Goal: Transaction & Acquisition: Purchase product/service

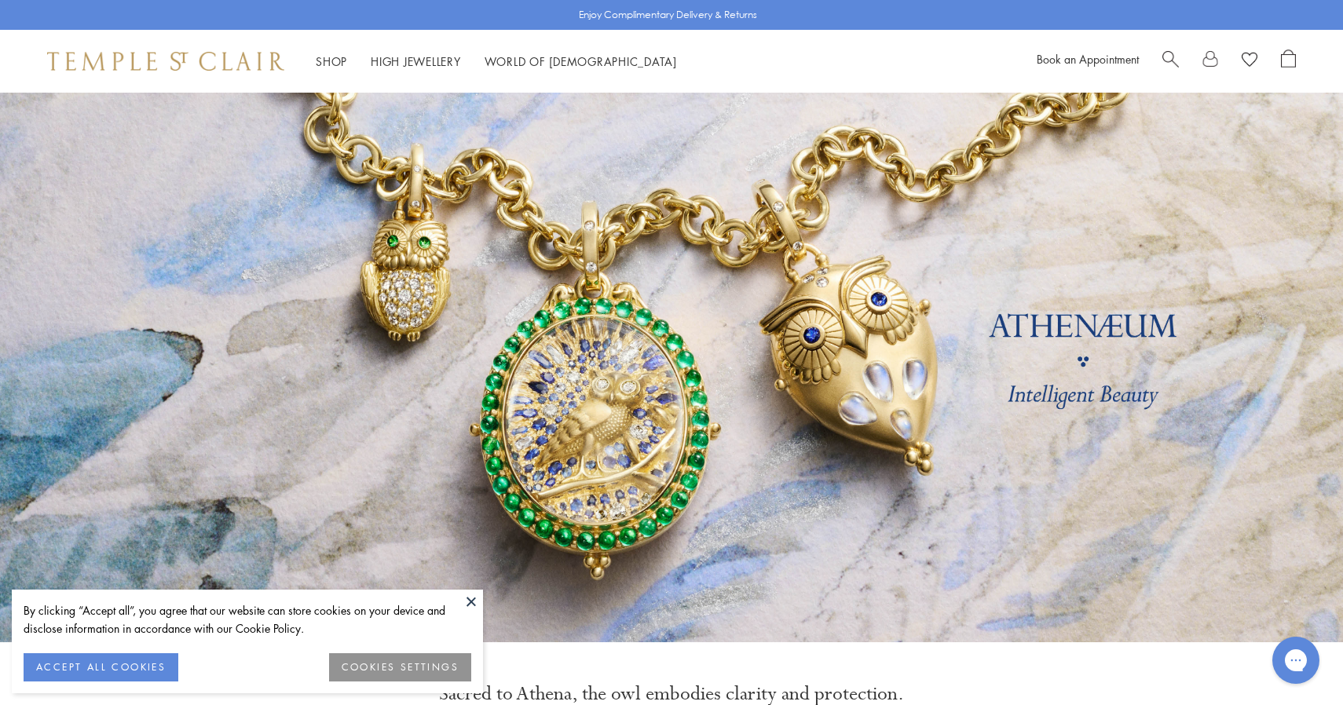
click at [817, 521] on link at bounding box center [671, 368] width 1343 height 550
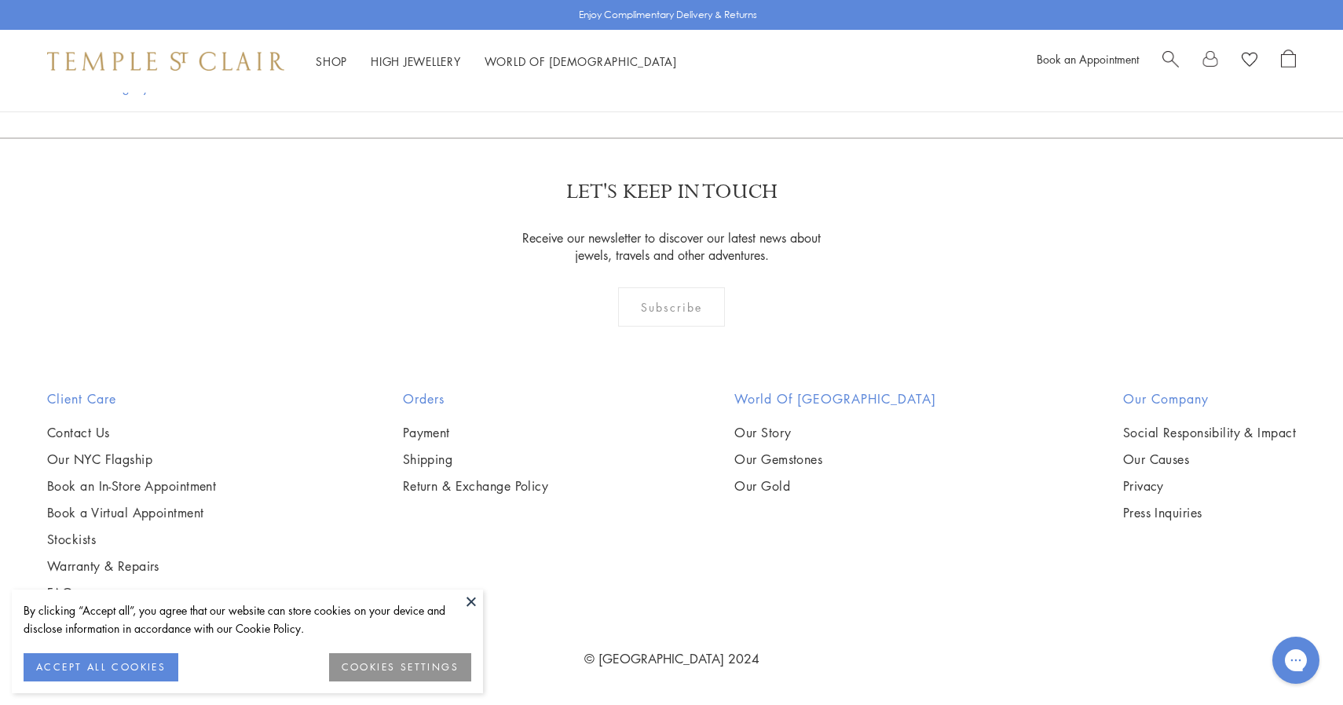
scroll to position [1354, 0]
click at [0, 0] on img at bounding box center [0, 0] width 0 height 0
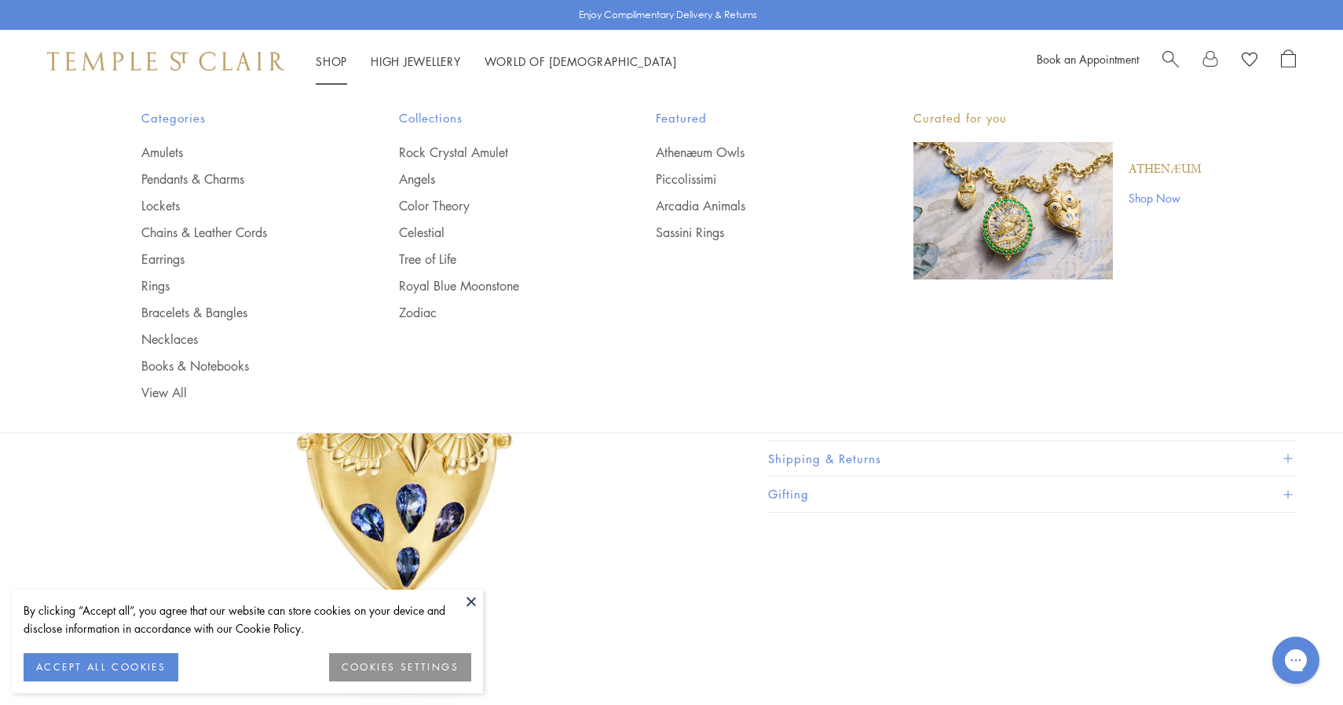
click at [324, 64] on link "Shop Shop" at bounding box center [331, 61] width 31 height 16
click at [1023, 254] on img "Main navigation" at bounding box center [1012, 210] width 199 height 137
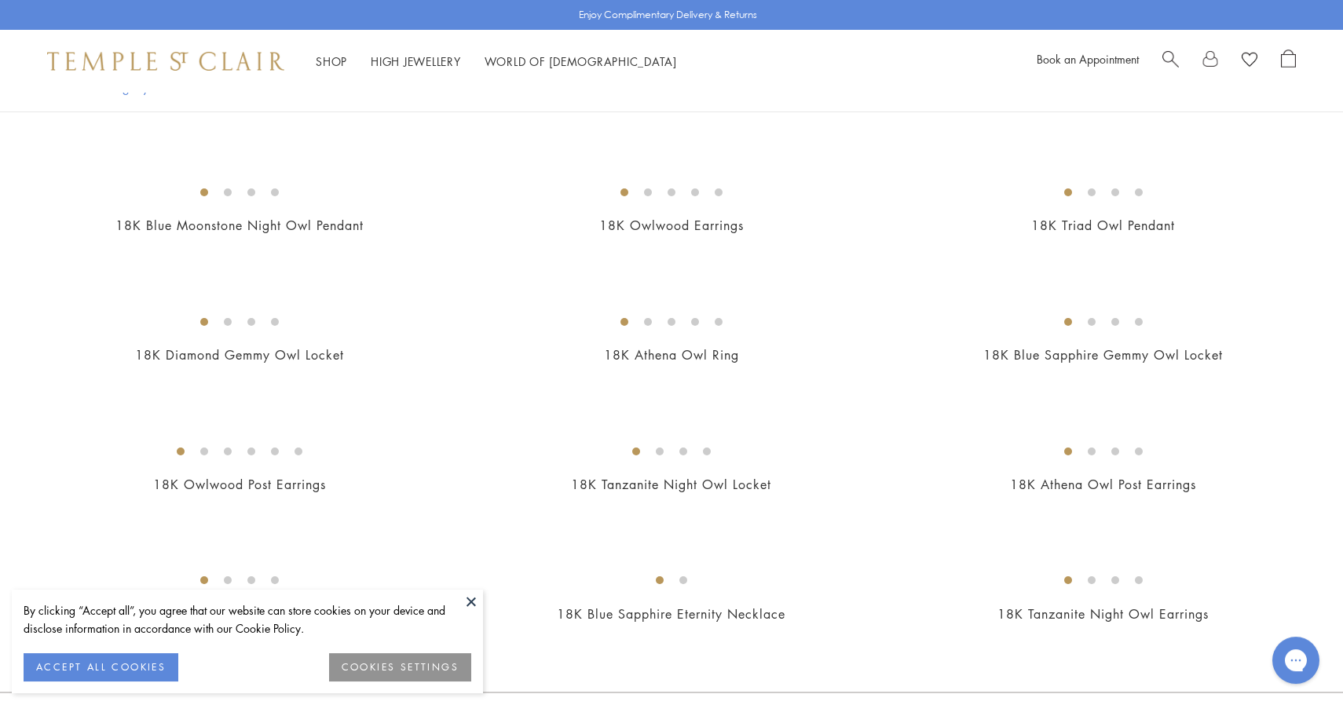
scroll to position [433, 0]
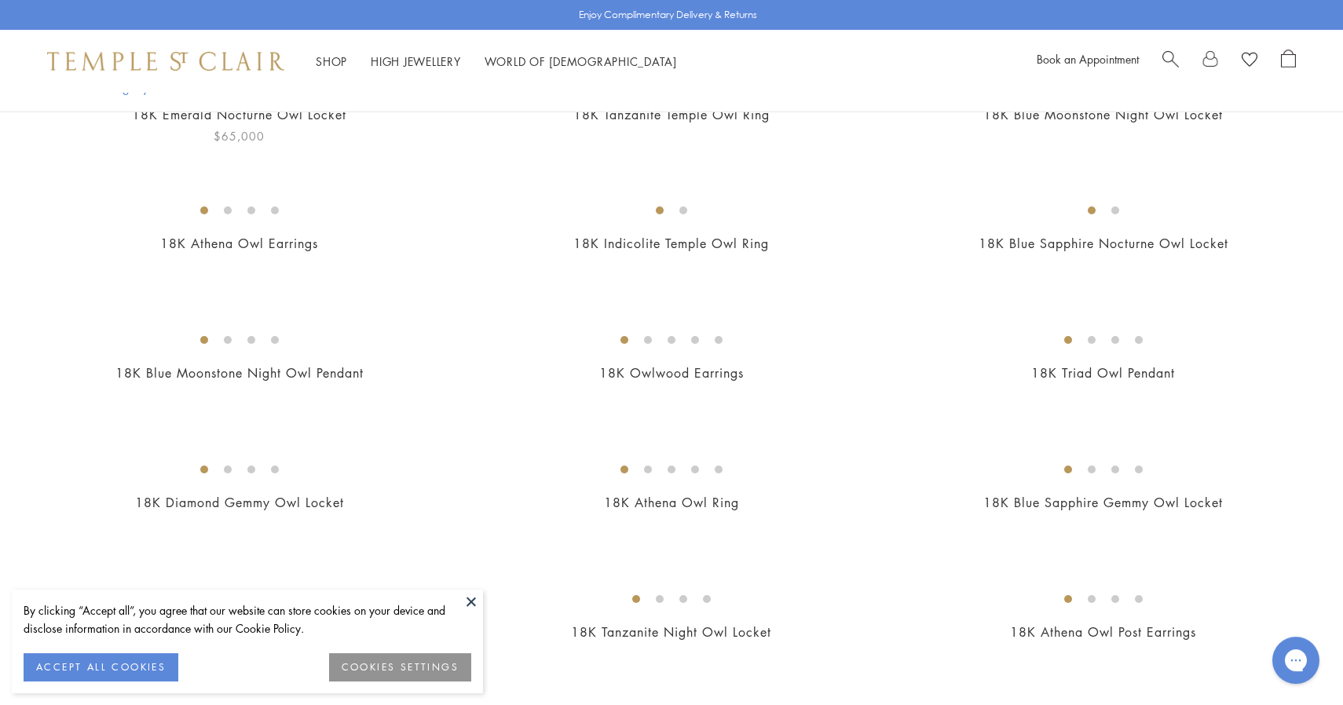
click at [0, 0] on img at bounding box center [0, 0] width 0 height 0
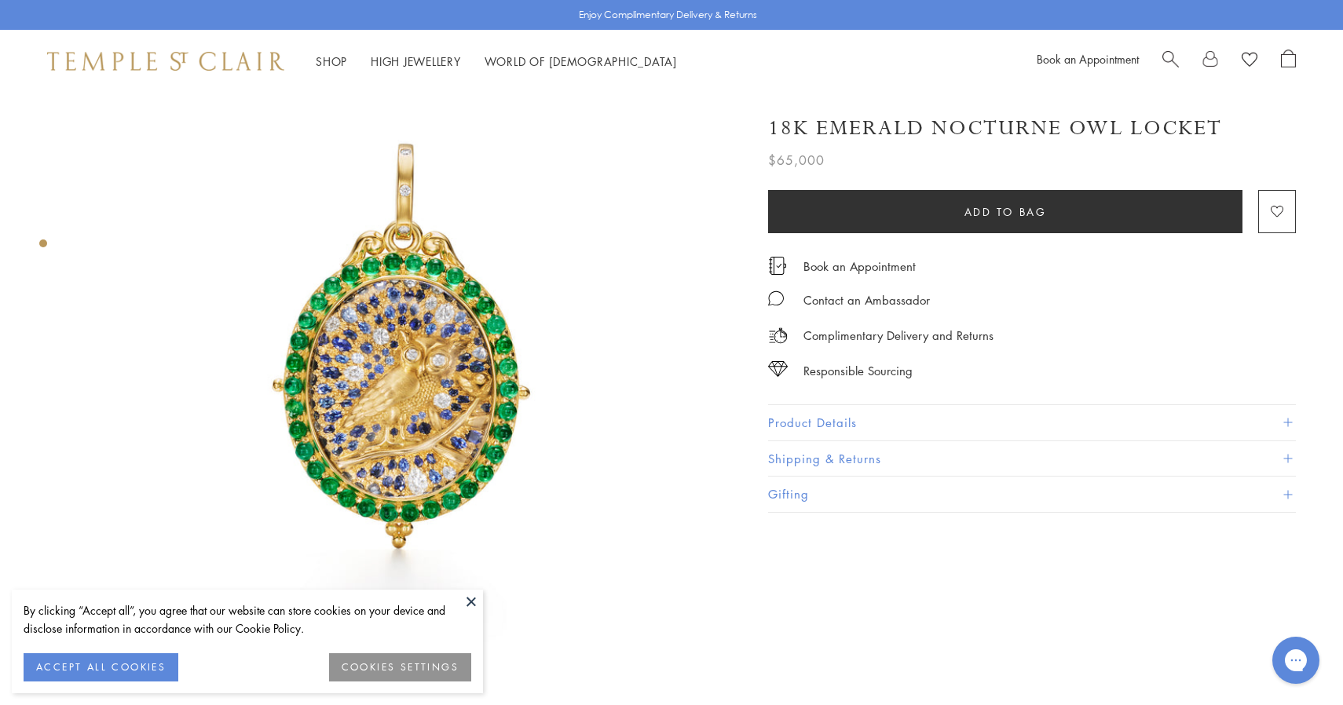
scroll to position [47, 0]
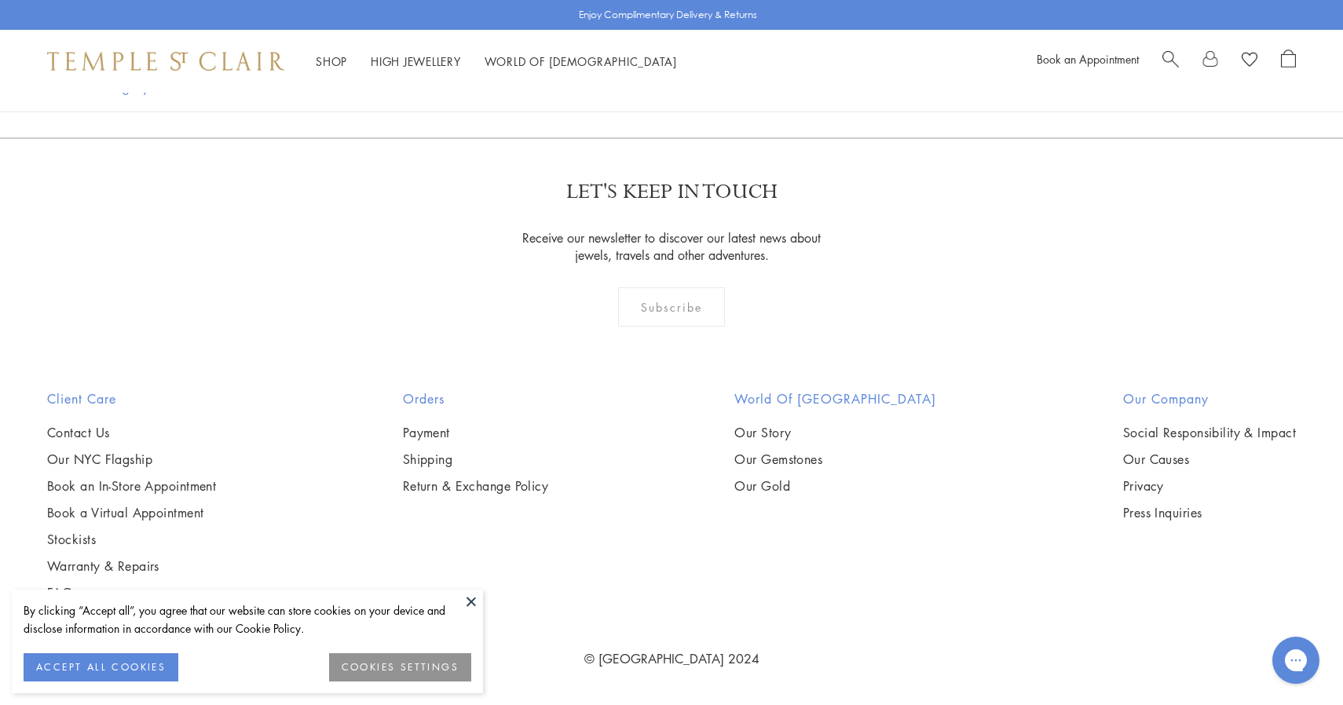
scroll to position [2994, 0]
